Goal: Task Accomplishment & Management: Complete application form

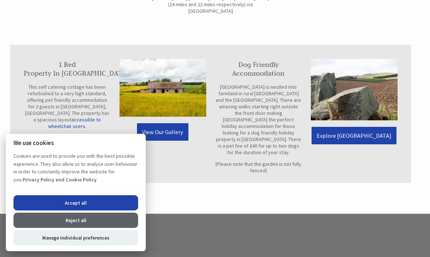
scroll to position [473, 0]
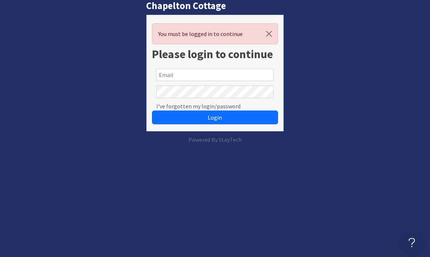
click at [165, 77] on input "text" at bounding box center [214, 75] width 117 height 12
type input "liz@chapeltoncottage.scot"
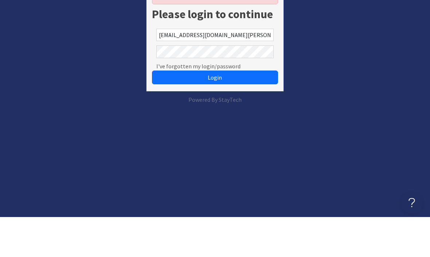
click at [197, 111] on button "Login" at bounding box center [215, 118] width 126 height 14
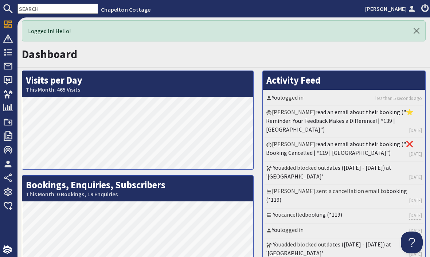
click at [11, 71] on icon at bounding box center [8, 66] width 10 height 10
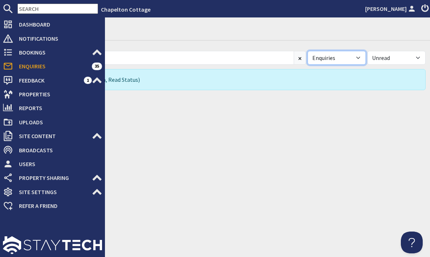
click at [363, 55] on select "All Enquiries Spam" at bounding box center [336, 58] width 58 height 14
select select "spam"
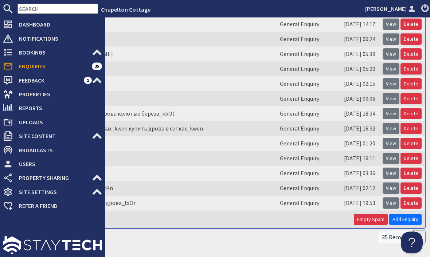
scroll to position [166, 0]
click at [371, 222] on button "Empty Spam" at bounding box center [371, 219] width 34 height 11
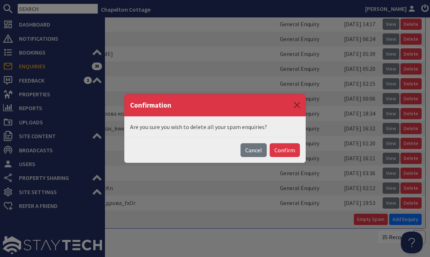
click at [292, 149] on button "Confirm" at bounding box center [284, 150] width 30 height 14
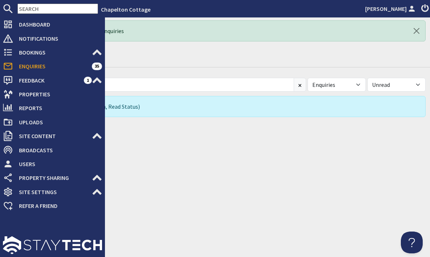
click at [25, 54] on span "Bookings" at bounding box center [52, 53] width 79 height 12
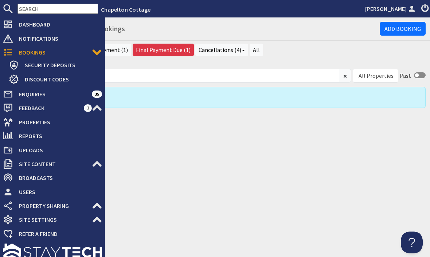
click at [185, 164] on div "Bookings - Recent Bookings Add Booking Current (0) Awaiting Final Payment (1) F…" at bounding box center [223, 137] width 412 height 240
click at [402, 30] on link "Add Booking" at bounding box center [402, 29] width 46 height 14
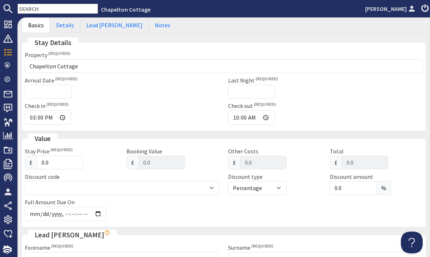
scroll to position [85, 0]
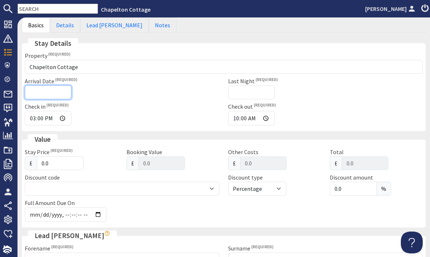
click at [35, 92] on input "Arrival Date" at bounding box center [48, 93] width 47 height 14
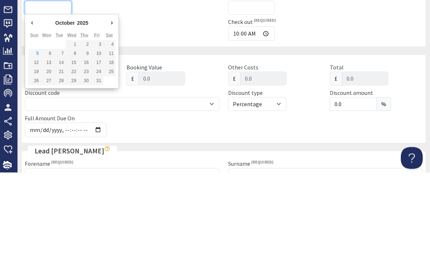
type input "19/10/2025"
type input "2025-10-05T23:59:59"
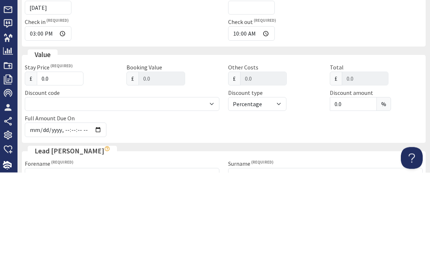
scroll to position [24, 0]
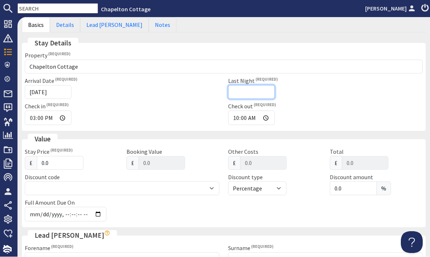
click at [236, 86] on input "Last Night" at bounding box center [251, 93] width 47 height 14
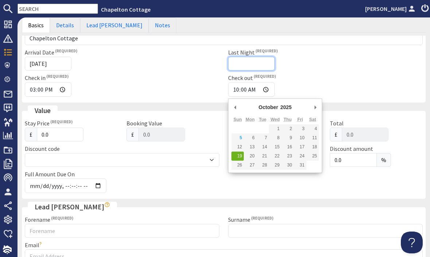
scroll to position [114, 0]
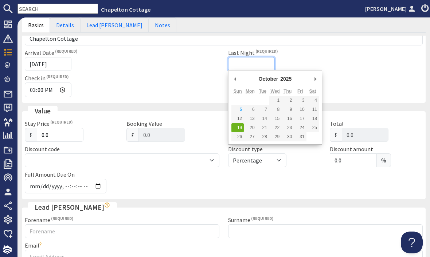
type input "20/10/2025"
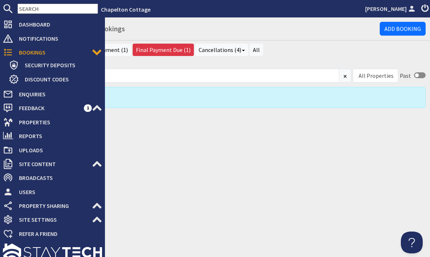
click at [12, 123] on icon at bounding box center [8, 122] width 10 height 10
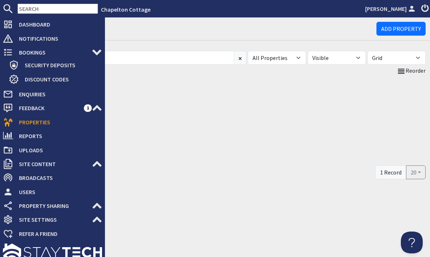
click at [52, 124] on span "Properties" at bounding box center [57, 122] width 89 height 12
click at [142, 89] on div "9.7 Chapelton Cottage" at bounding box center [223, 120] width 403 height 88
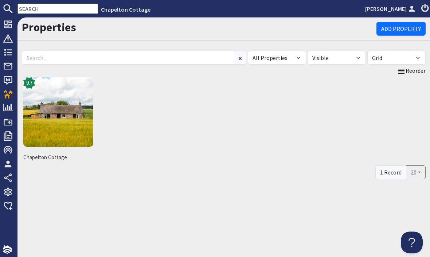
click at [75, 111] on img at bounding box center [58, 112] width 70 height 70
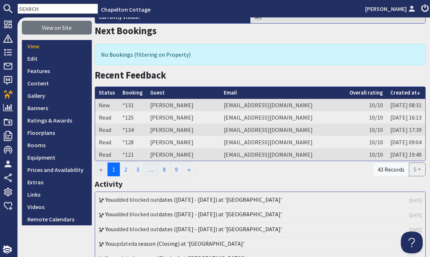
scroll to position [99, 0]
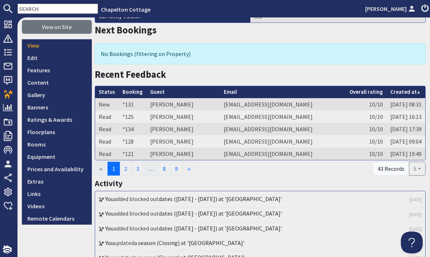
click at [69, 170] on link "Prices and Availability" at bounding box center [57, 169] width 70 height 12
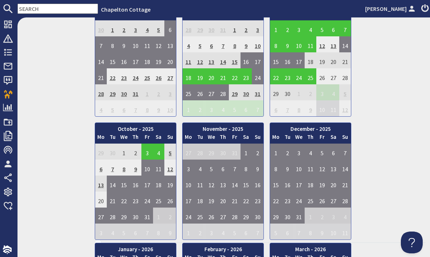
scroll to position [333, 0]
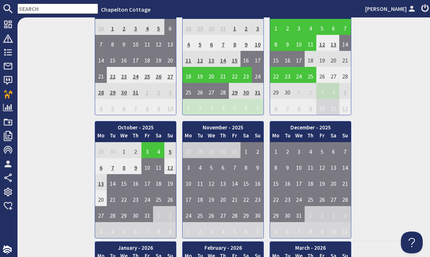
click at [139, 181] on td "16" at bounding box center [136, 182] width 12 height 16
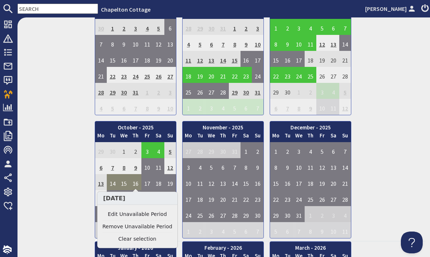
click at [172, 183] on td "19" at bounding box center [170, 182] width 12 height 16
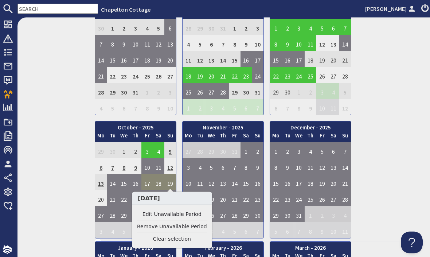
click at [178, 215] on link "Edit Unavailable Period" at bounding box center [172, 215] width 70 height 8
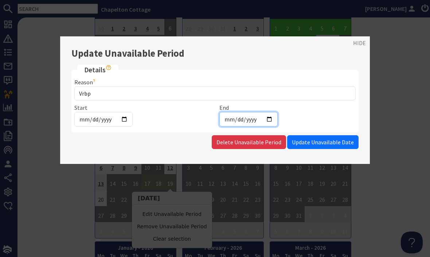
click at [244, 118] on input "2025-10-19" at bounding box center [248, 119] width 58 height 15
type input "2025-10-18"
click at [337, 142] on span "Update Unavailable Date" at bounding box center [323, 142] width 62 height 7
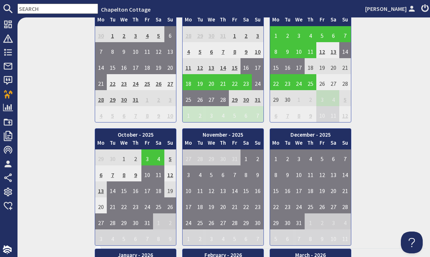
scroll to position [353, 0]
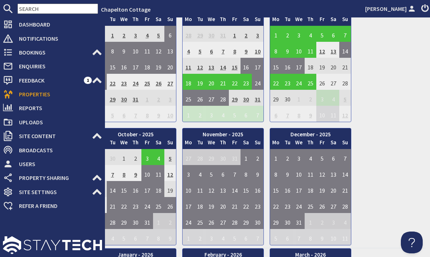
click at [10, 55] on use at bounding box center [8, 52] width 8 height 7
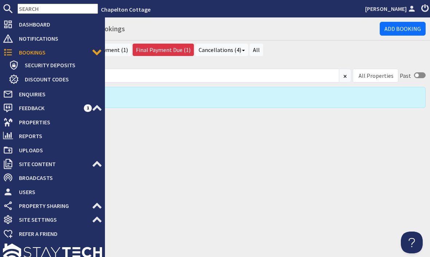
click at [49, 54] on span "Bookings" at bounding box center [52, 53] width 79 height 12
click at [406, 22] on link "Add Booking" at bounding box center [402, 29] width 46 height 14
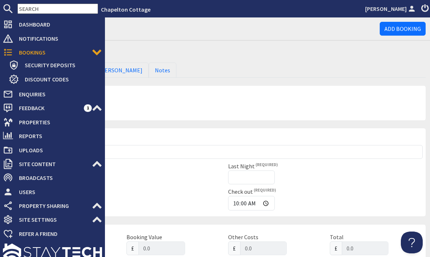
click at [205, 64] on ul "Basics Details Lead Booker Notes" at bounding box center [223, 70] width 403 height 15
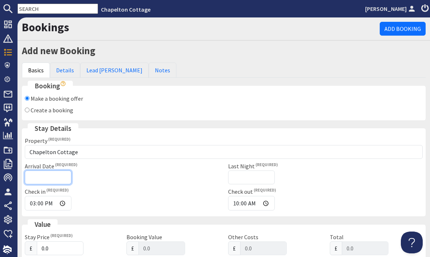
click at [38, 176] on input "Arrival Date" at bounding box center [48, 178] width 47 height 14
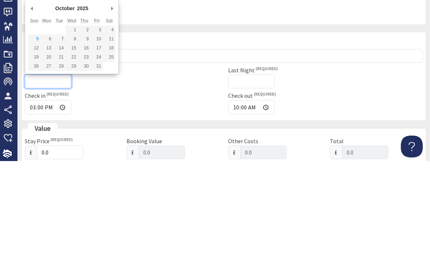
type input "19/10/2025"
type input "2025-10-05T23:59:59"
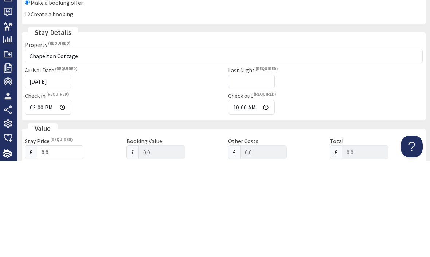
scroll to position [24, 0]
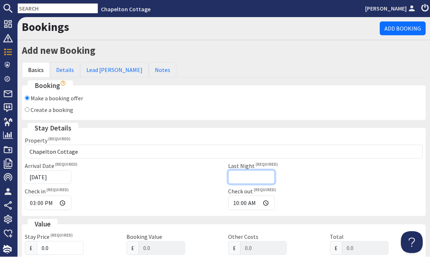
click at [236, 171] on input "Last Night" at bounding box center [251, 178] width 47 height 14
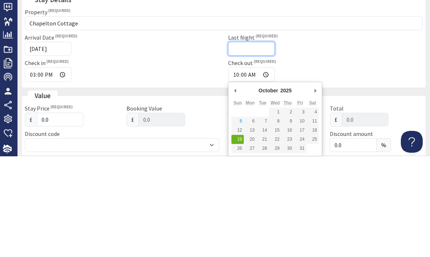
scroll to position [19, 0]
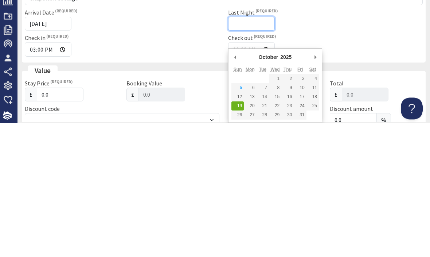
type input "20/10/2025"
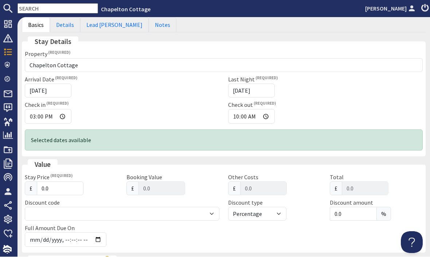
scroll to position [87, 0]
click at [44, 182] on input "0.0" at bounding box center [60, 189] width 47 height 14
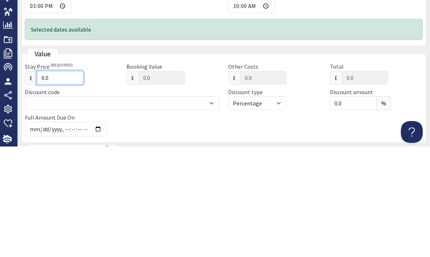
type input "0"
type input "0.00"
type input "1"
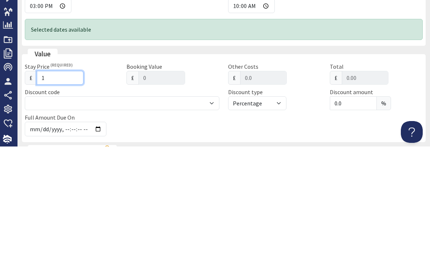
type input "1.00"
type input "16"
type input "16.00"
type input "160"
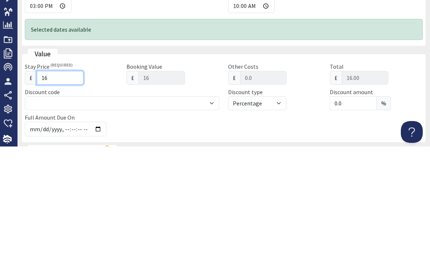
type input "160"
type input "160.00"
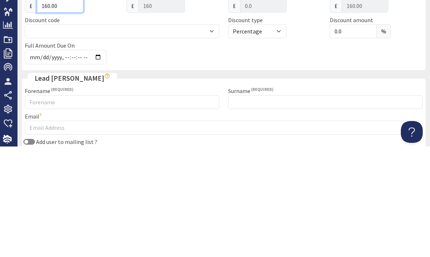
scroll to position [160, 0]
type input "160.00"
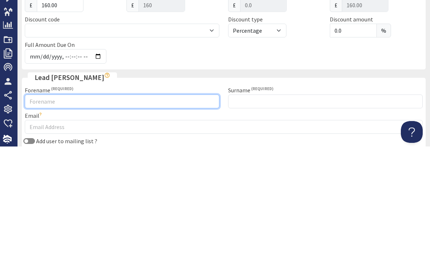
click at [36, 205] on input "Forename" at bounding box center [122, 212] width 194 height 14
type input "Tricia"
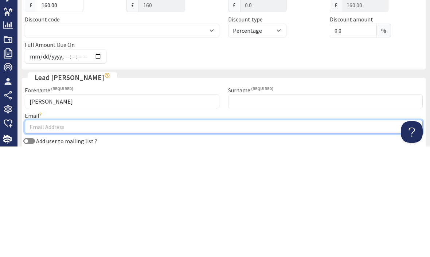
click at [36, 231] on input "Email" at bounding box center [224, 238] width 398 height 14
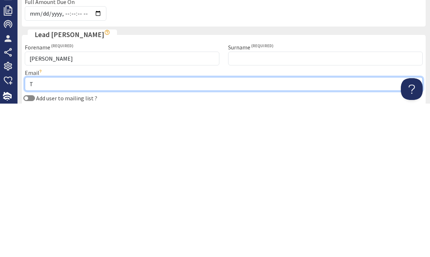
scroll to position [24, 0]
type input "Tooman"
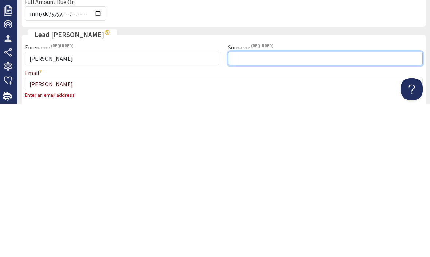
click at [242, 205] on input "Surname" at bounding box center [325, 212] width 194 height 14
type input "Tooman"
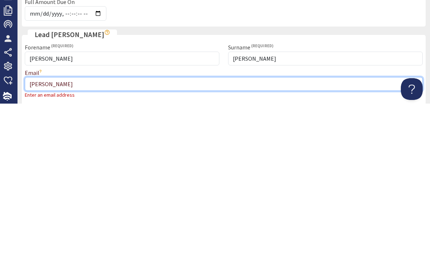
click at [57, 231] on input "Tooman" at bounding box center [224, 238] width 398 height 14
type input "T"
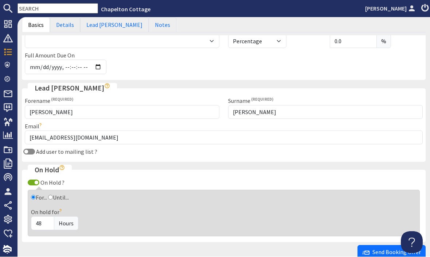
scroll to position [261, 0]
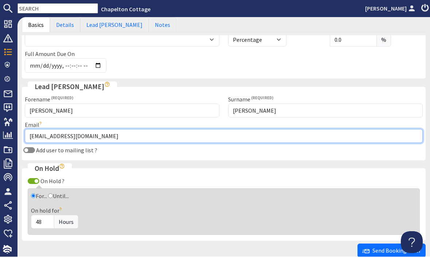
type input "trtooman@gmail.com"
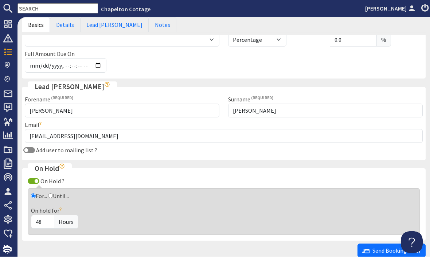
click at [36, 179] on input "On Hold ?" at bounding box center [34, 182] width 12 height 6
checkbox input "false"
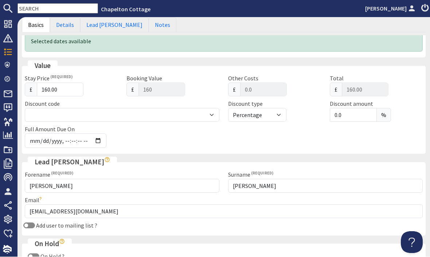
scroll to position [185, 0]
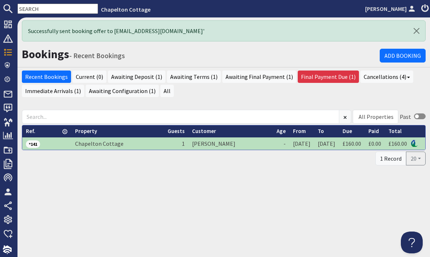
click at [428, 7] on use at bounding box center [425, 8] width 8 height 8
